Goal: Transaction & Acquisition: Purchase product/service

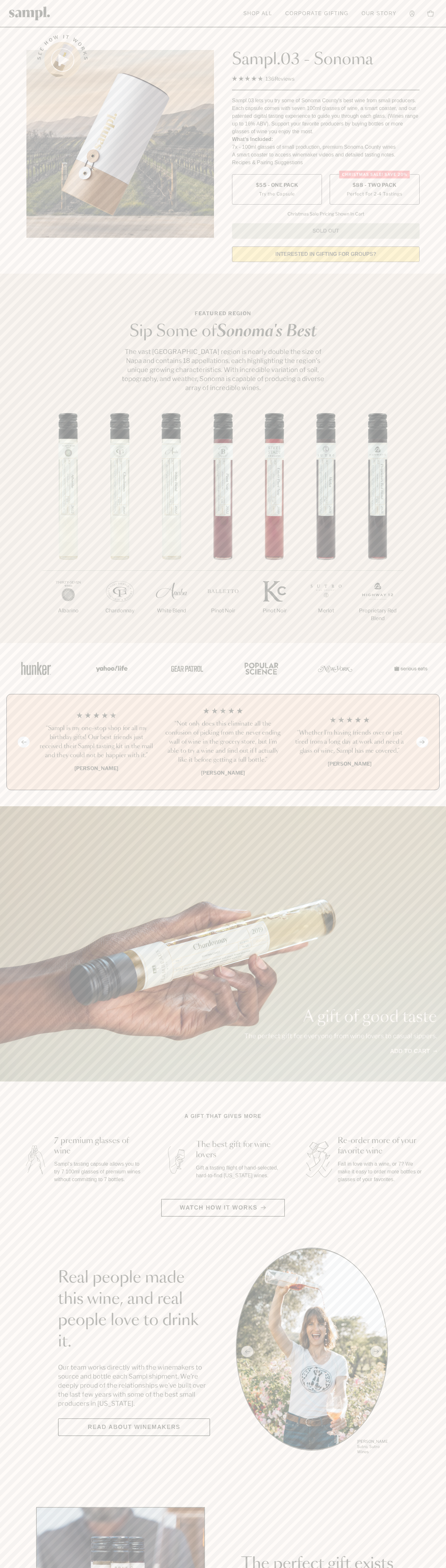
click at [375, 185] on span "$88 - Two Pack" at bounding box center [374, 185] width 44 height 7
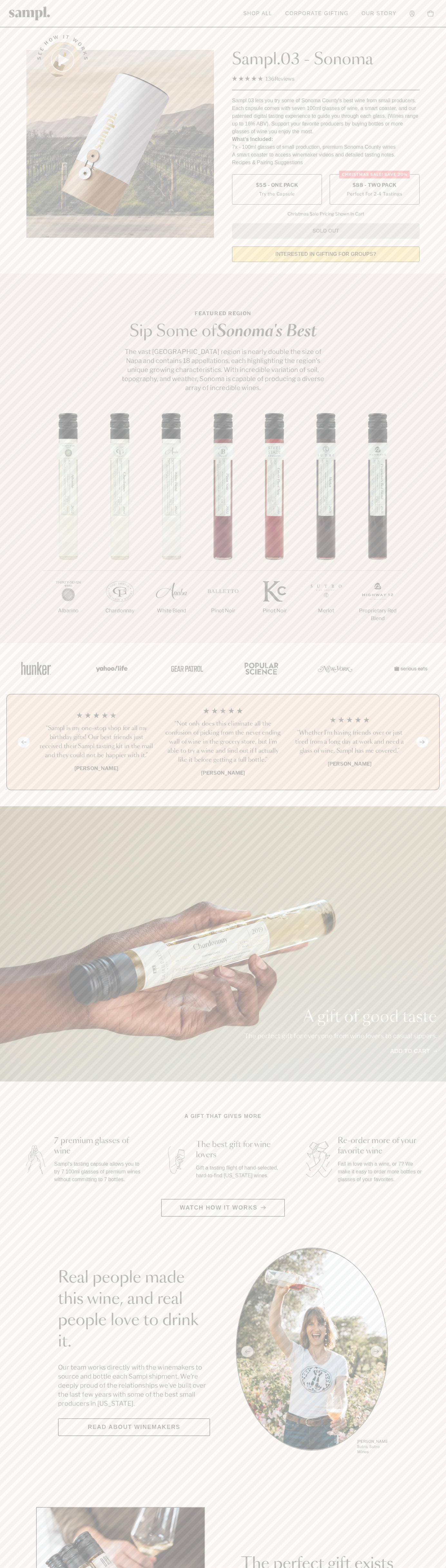
click at [97, 742] on h3 "“Sampl is my one-stop shop for all my birthday gifts! Our best friends just rec…" at bounding box center [96, 741] width 116 height 36
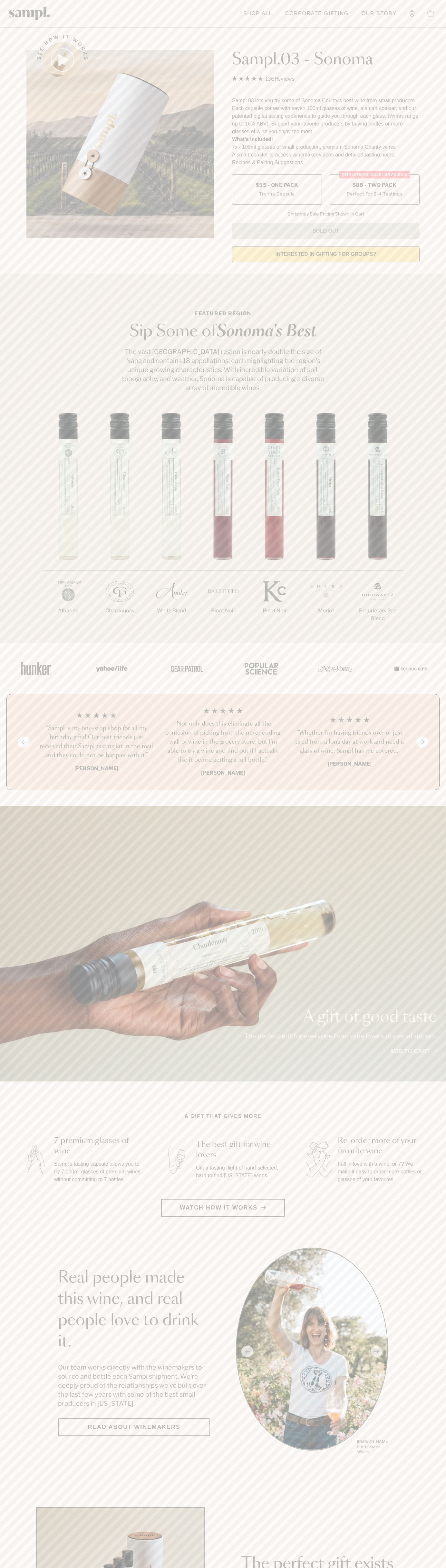
click at [70, 30] on div "See how it works" at bounding box center [120, 146] width 188 height 241
click at [441, 426] on div "1/7 [GEOGRAPHIC_DATA] 2/7 Chardonnay 3/7" at bounding box center [223, 527] width 446 height 230
click at [100, 1567] on html "Skip to main content Toggle navigation menu Shop All Corporate Gifting Our Stor…" at bounding box center [223, 1512] width 446 height 3025
click at [10, 1567] on html "Skip to main content Toggle navigation menu Shop All Corporate Gifting Our Stor…" at bounding box center [223, 1512] width 446 height 3025
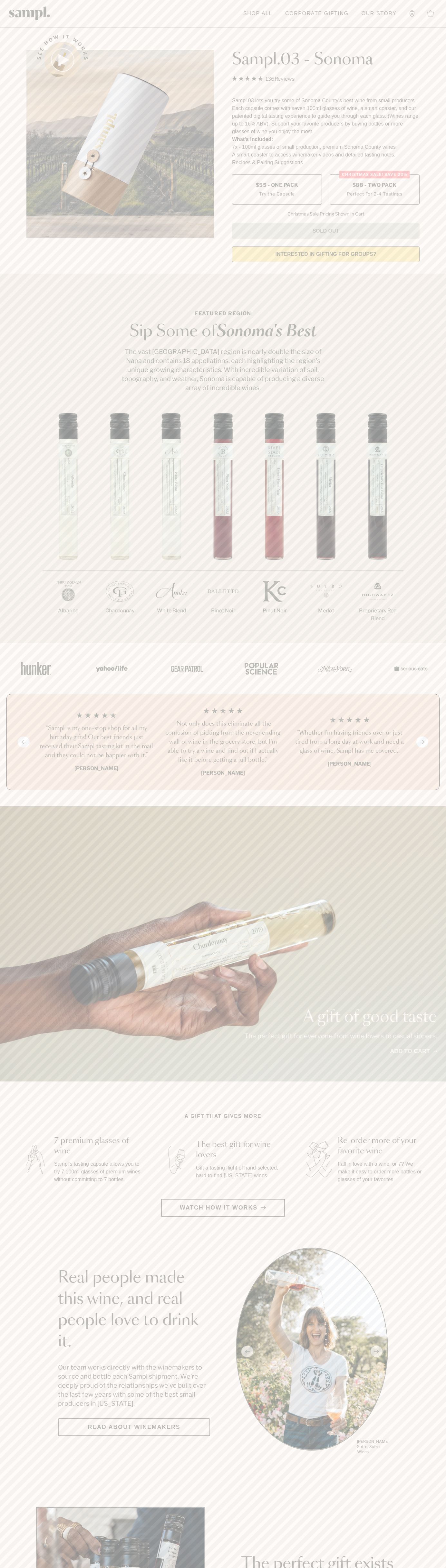
click at [375, 185] on span "$88 - Two Pack" at bounding box center [374, 185] width 44 height 7
click at [97, 742] on h3 "“Sampl is my one-stop shop for all my birthday gifts! Our best friends just rec…" at bounding box center [96, 741] width 116 height 36
